Goal: Use online tool/utility

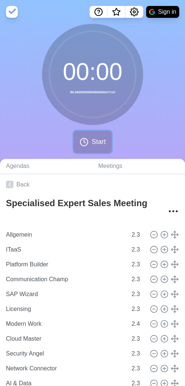
click at [95, 146] on span "Start" at bounding box center [98, 142] width 14 height 10
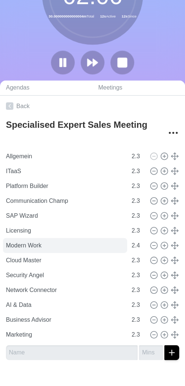
scroll to position [48, 0]
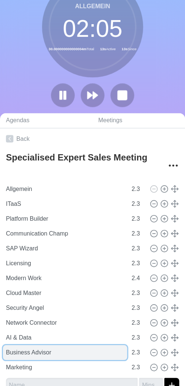
click at [45, 354] on input "Business Advisor" at bounding box center [65, 352] width 124 height 15
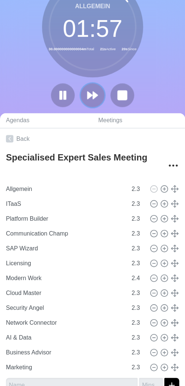
drag, startPoint x: 94, startPoint y: 103, endPoint x: 91, endPoint y: 93, distance: 10.6
click at [94, 103] on button at bounding box center [93, 95] width 24 height 24
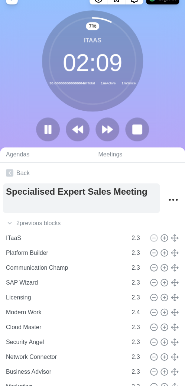
scroll to position [0, 0]
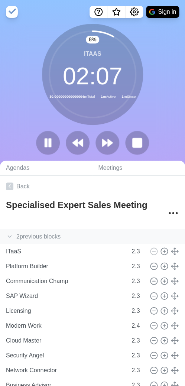
click at [11, 233] on icon at bounding box center [9, 236] width 7 height 7
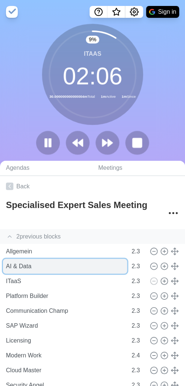
click at [26, 264] on input "AI & Data" at bounding box center [65, 266] width 124 height 15
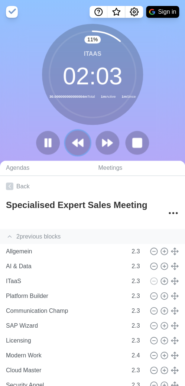
click at [83, 142] on polygon at bounding box center [80, 142] width 5 height 7
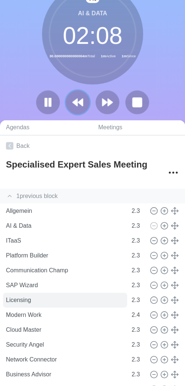
scroll to position [80, 0]
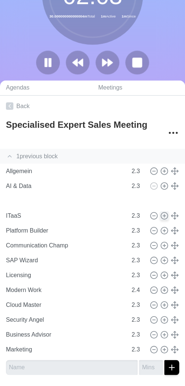
type input "Network Connector"
type input "ITaaS"
type input "Platform Builder"
type input "Communication Champ"
type input "SAP Wizard"
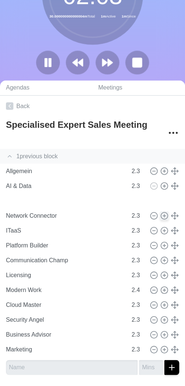
type input "Licensing"
type input "2.3"
type input "Modern Work"
type input "2.4"
type input "Cloud Master"
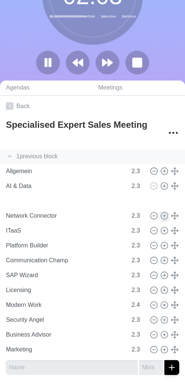
type input "Security Angel"
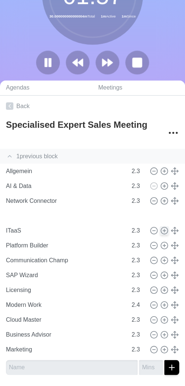
type input "Security Angel"
type input "ITaaS"
type input "Platform Builder"
type input "Communication Champ"
type input "SAP Wizard"
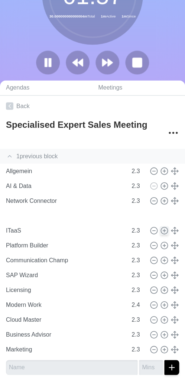
type input "Licensing"
type input "2.3"
type input "Modern Work"
type input "2.4"
type input "Cloud Master"
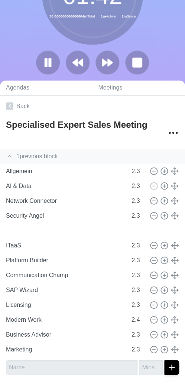
type input "Cloud Master"
type input "ITaaS"
type input "Platform Builder"
type input "Communication Champ"
type input "SAP Wizard"
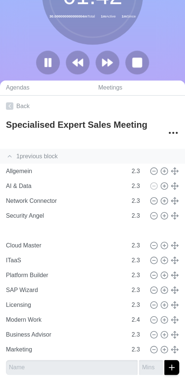
type input "Licensing"
type input "2.3"
type input "Modern Work"
type input "2.4"
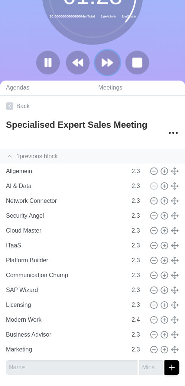
click at [110, 64] on polygon at bounding box center [110, 62] width 5 height 7
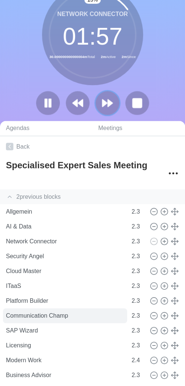
scroll to position [40, 0]
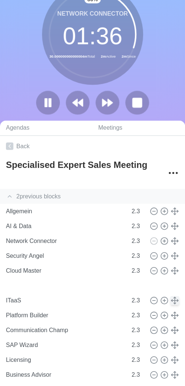
type input "Modern Work"
type input "2.4"
type input "ITaaS"
type input "Platform Builder"
type input "Communication Champ"
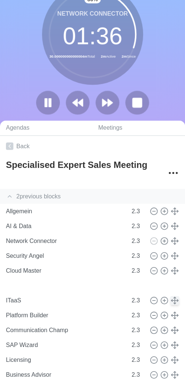
type input "SAP Wizard"
type input "Licensing"
type input "2.3"
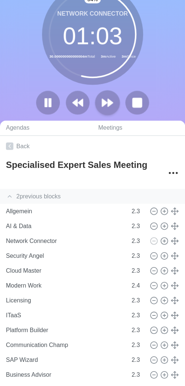
click at [110, 104] on polygon at bounding box center [110, 102] width 5 height 7
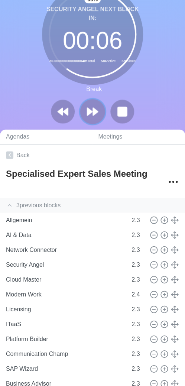
click at [94, 111] on polygon at bounding box center [95, 111] width 5 height 7
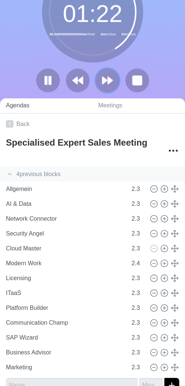
scroll to position [0, 0]
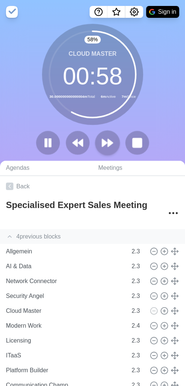
click at [107, 146] on icon at bounding box center [107, 142] width 13 height 13
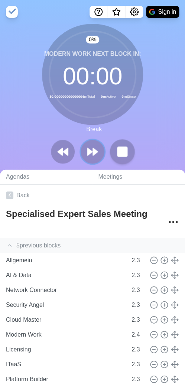
drag, startPoint x: 88, startPoint y: 153, endPoint x: 136, endPoint y: 155, distance: 48.7
click at [87, 155] on icon at bounding box center [93, 152] width 12 height 12
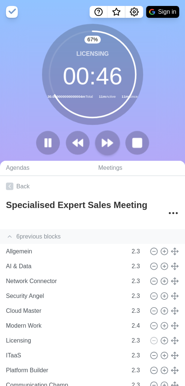
click at [108, 143] on polygon at bounding box center [110, 142] width 5 height 7
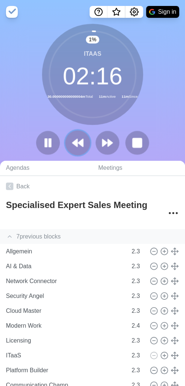
click at [79, 142] on polygon at bounding box center [80, 142] width 5 height 7
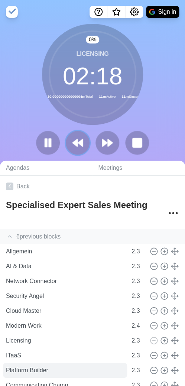
scroll to position [80, 0]
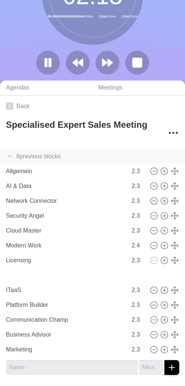
type input "SAP Wizard"
type input "ITaaS"
type input "Platform Builder"
type input "Communication Champ"
click at [110, 65] on icon at bounding box center [107, 62] width 13 height 13
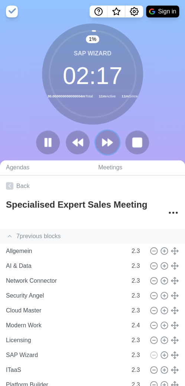
scroll to position [0, 0]
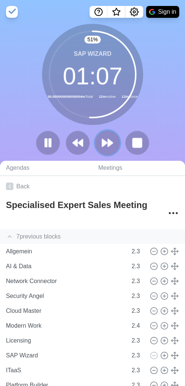
click at [105, 145] on polygon at bounding box center [104, 142] width 5 height 7
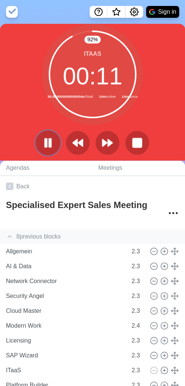
click at [51, 142] on rect at bounding box center [50, 143] width 2 height 8
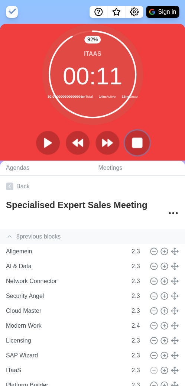
click at [130, 143] on button at bounding box center [136, 142] width 25 height 25
